Goal: Transaction & Acquisition: Purchase product/service

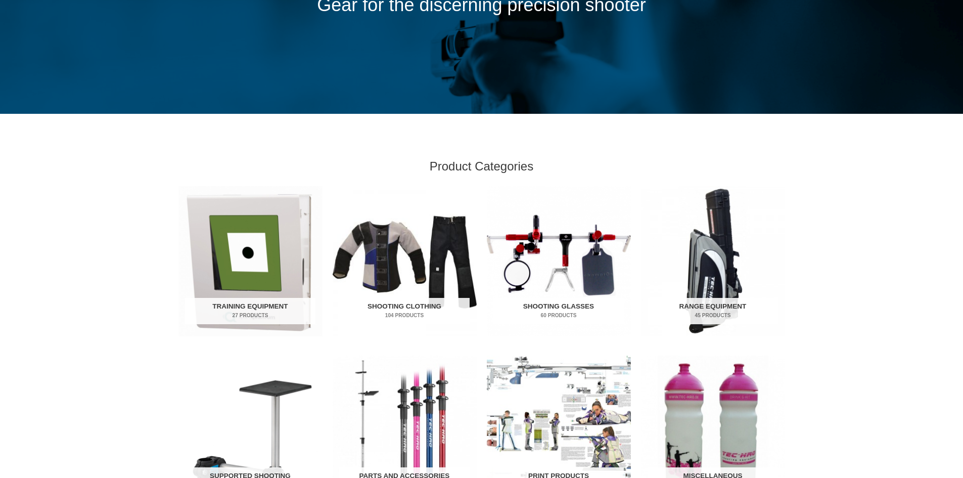
scroll to position [182, 0]
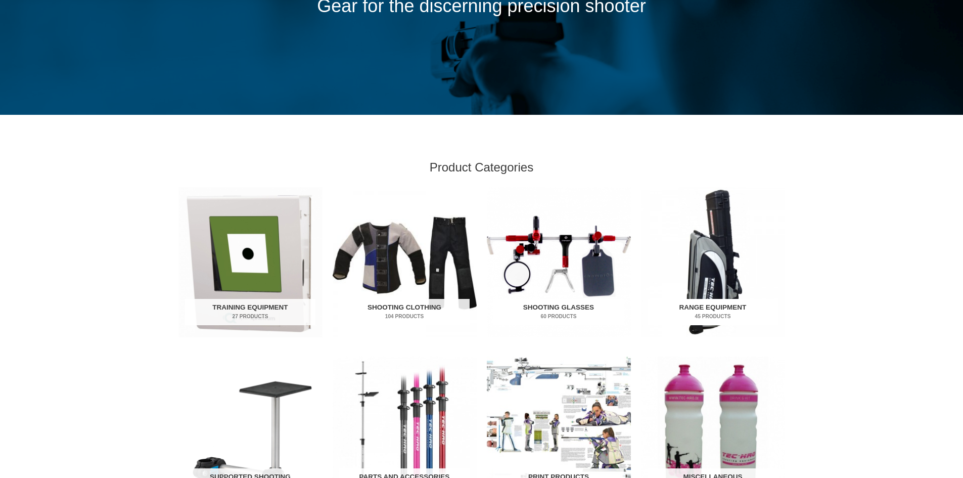
click at [715, 308] on h2 "Range Equipment 45 Products" at bounding box center [712, 312] width 130 height 26
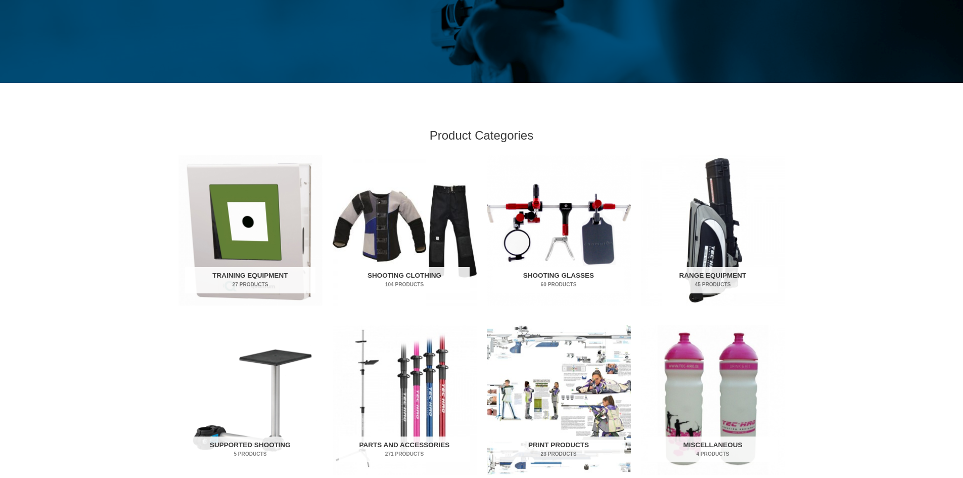
scroll to position [215, 0]
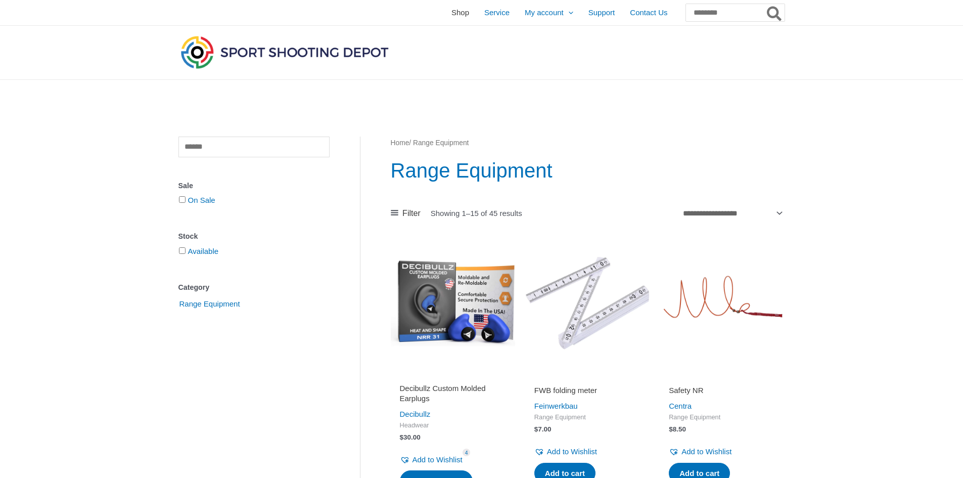
click at [451, 15] on span "Shop" at bounding box center [460, 12] width 18 height 25
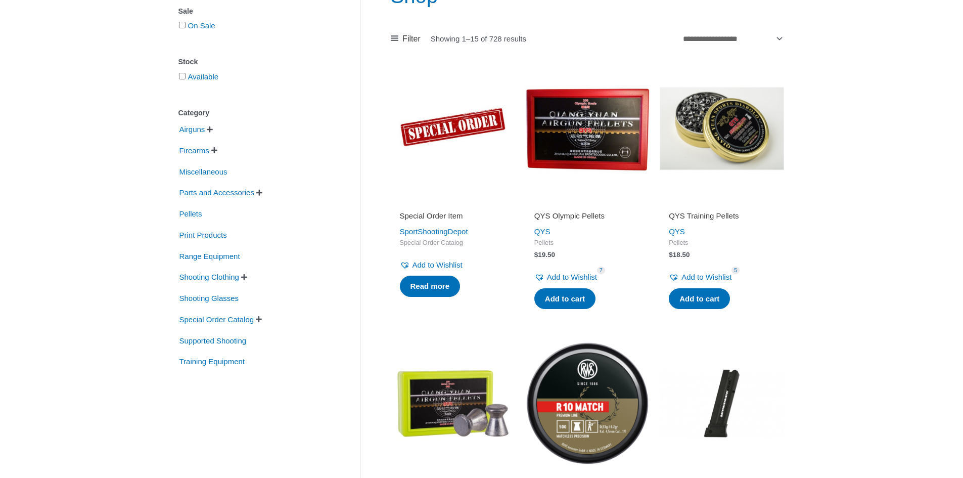
scroll to position [149, 0]
click at [215, 278] on span "Shooting Clothing" at bounding box center [209, 276] width 62 height 17
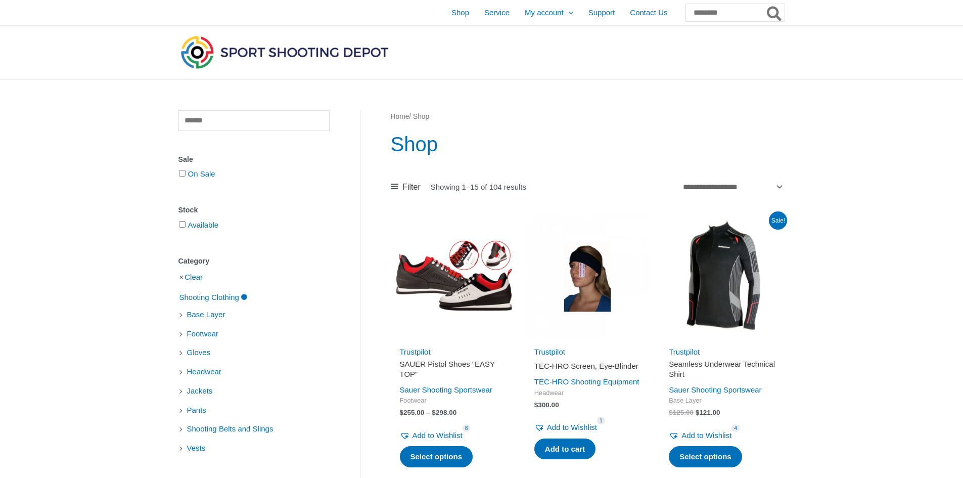
scroll to position [149, 0]
